Goal: Transaction & Acquisition: Purchase product/service

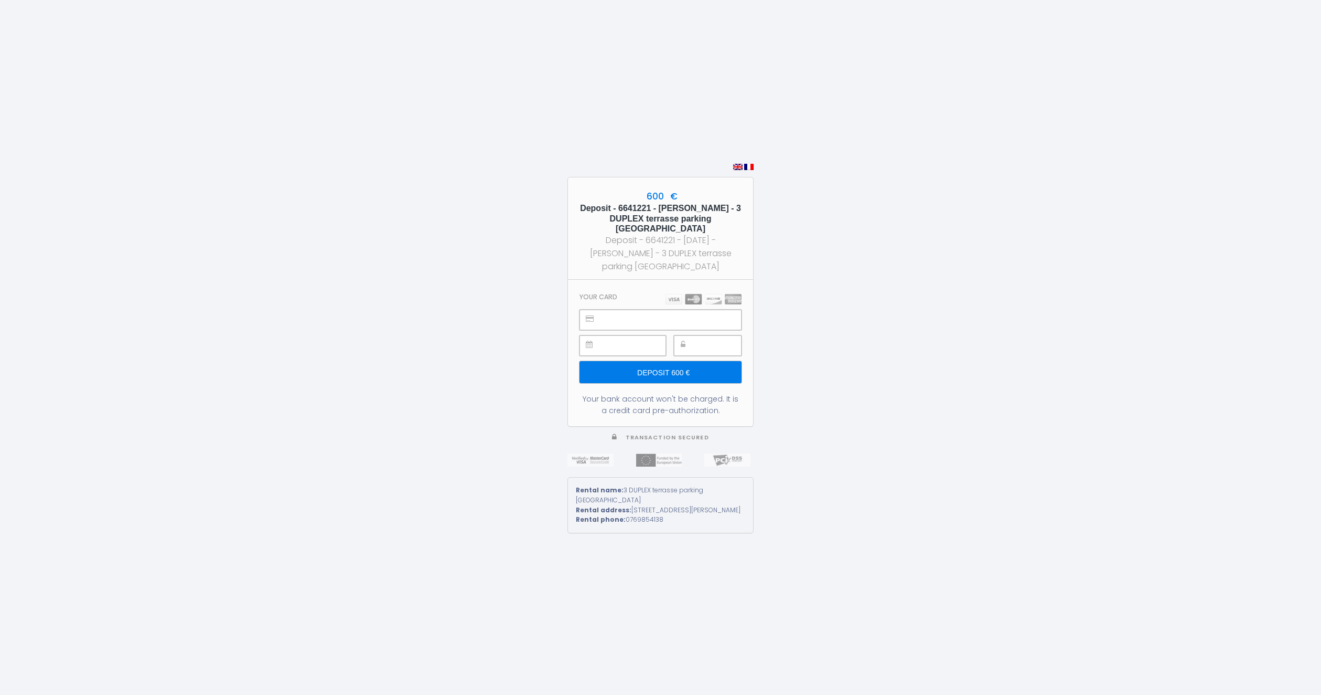
type input "Deposit 600 €"
click at [711, 368] on input "Deposit 600 €" at bounding box center [661, 372] width 162 height 22
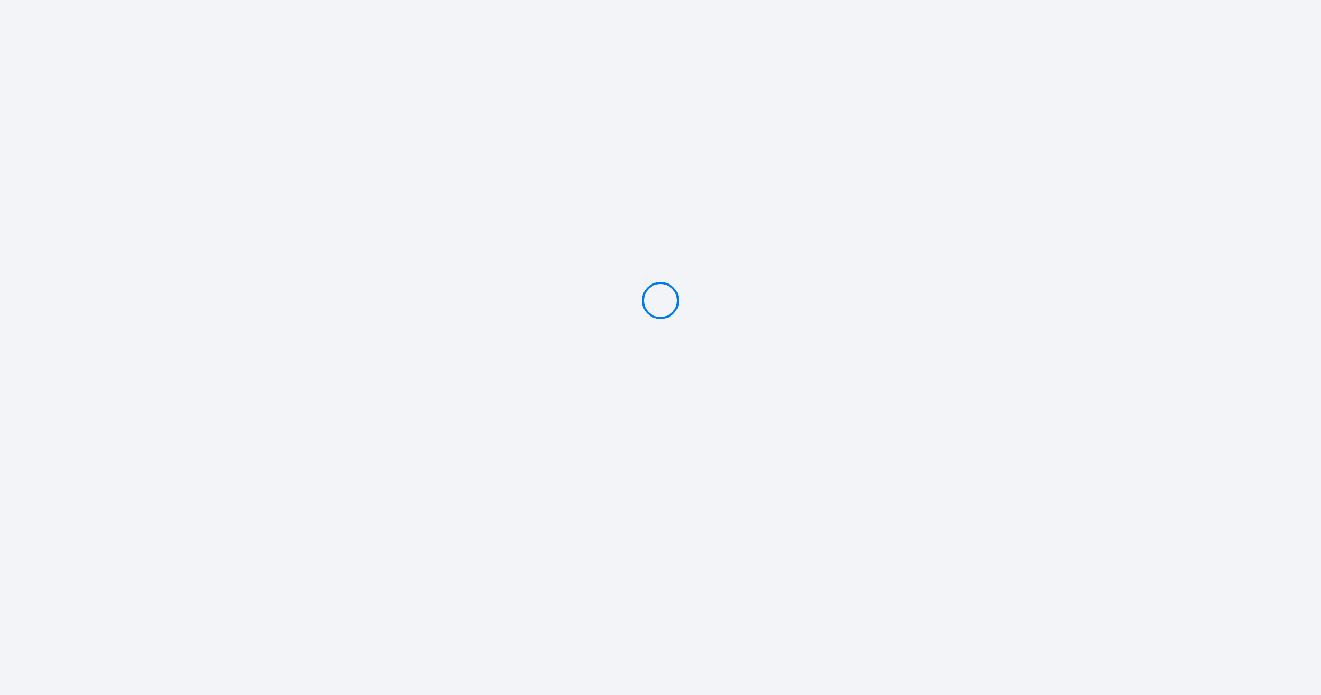
type input "Deposit 600 €"
